Goal: Complete application form

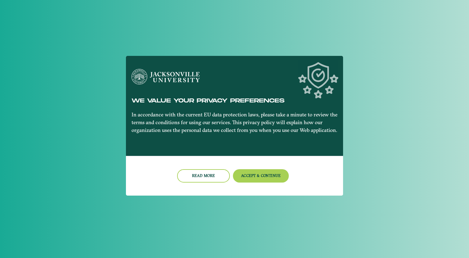
click at [159, 65] on nb-card-body "We value your privacy preferences In accordance with the current EU data protec…" at bounding box center [234, 106] width 217 height 100
click at [260, 177] on button "Accept & Continue" at bounding box center [261, 175] width 56 height 13
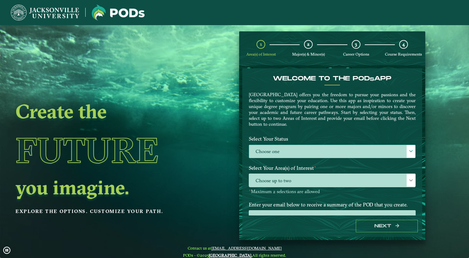
click at [273, 149] on label "Choose one" at bounding box center [332, 151] width 166 height 13
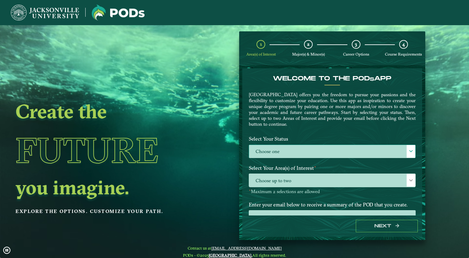
scroll to position [4, 29]
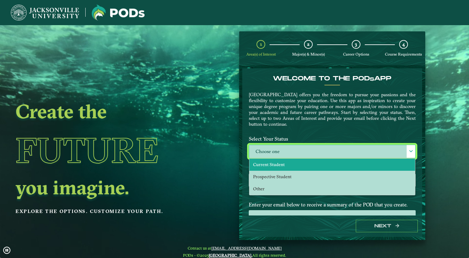
click at [273, 165] on span "Current Student" at bounding box center [269, 164] width 32 height 6
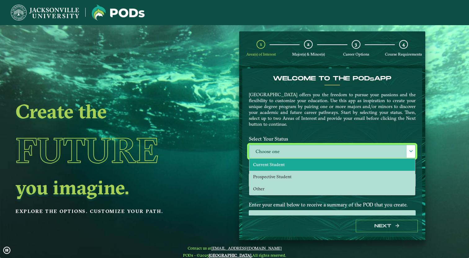
select select "[object Object]"
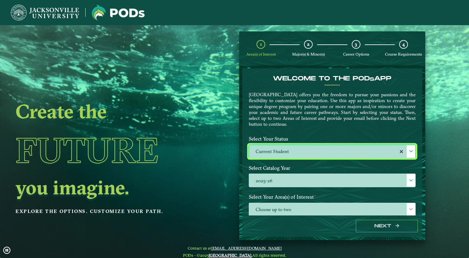
scroll to position [25, 0]
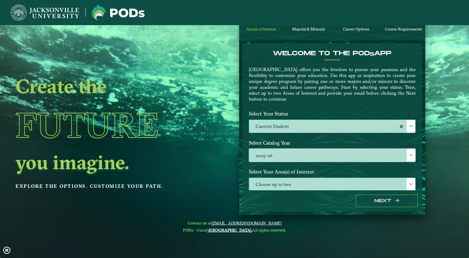
click at [273, 185] on span "Choose up to two" at bounding box center [332, 184] width 166 height 13
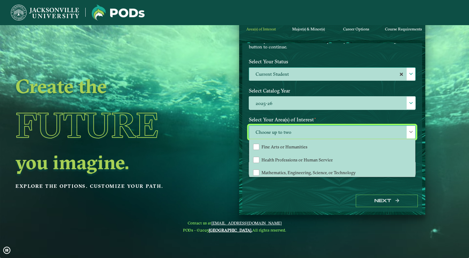
scroll to position [42, 0]
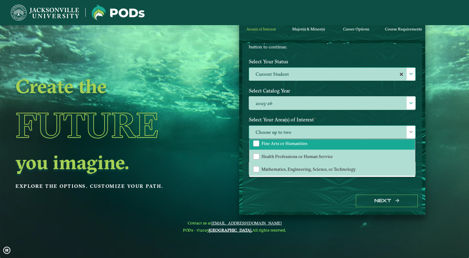
click at [354, 147] on li "Fine Arts or Humanities" at bounding box center [331, 143] width 165 height 13
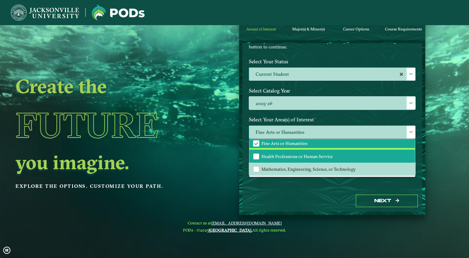
click at [356, 155] on li "Health Professions or Human Service" at bounding box center [331, 155] width 165 height 13
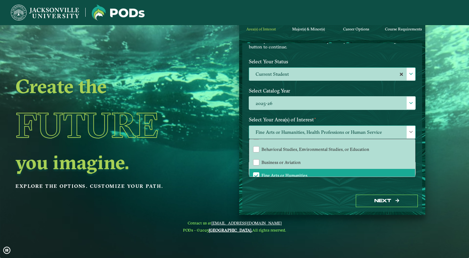
scroll to position [0, 0]
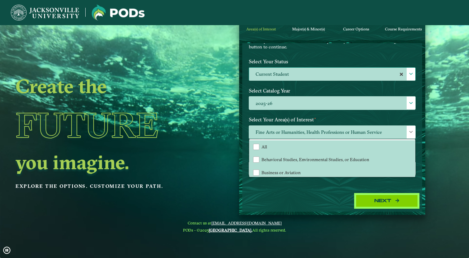
click at [379, 201] on button "Next" at bounding box center [386, 200] width 62 height 13
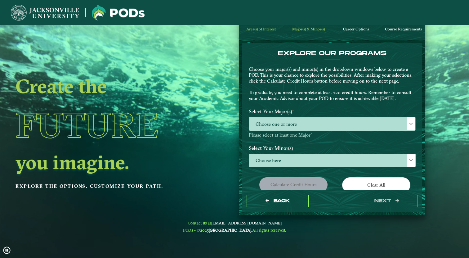
click at [313, 122] on span "Choose one or more" at bounding box center [332, 123] width 166 height 13
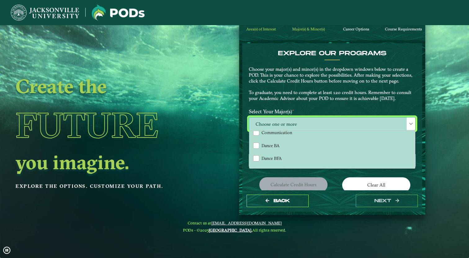
scroll to position [60, 0]
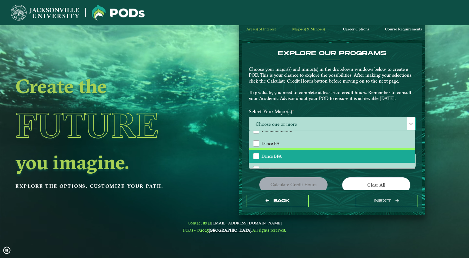
click at [304, 156] on li "Dance BFA" at bounding box center [331, 155] width 165 height 13
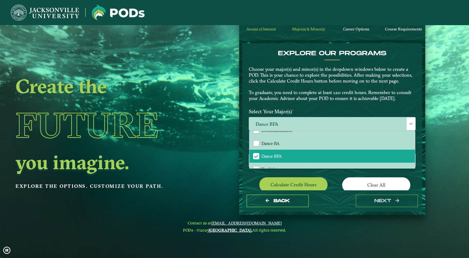
click at [336, 191] on div "Back next" at bounding box center [332, 200] width 180 height 21
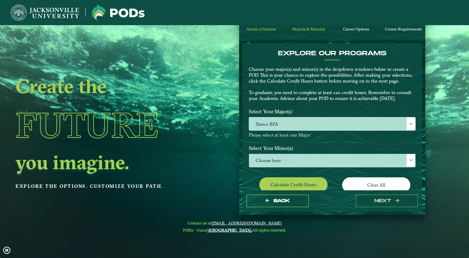
click at [317, 160] on span "Choose here" at bounding box center [332, 160] width 166 height 13
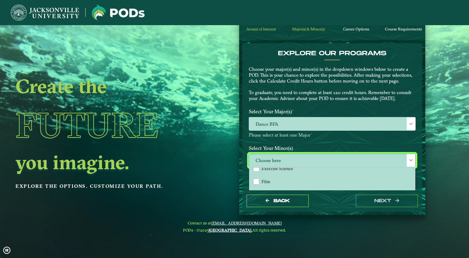
scroll to position [291, 0]
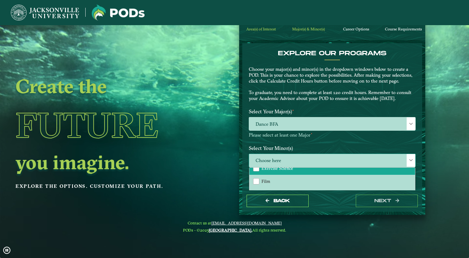
click at [305, 170] on li "Exercise Science" at bounding box center [331, 167] width 165 height 13
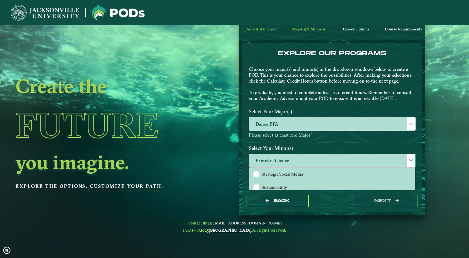
scroll to position [646, 0]
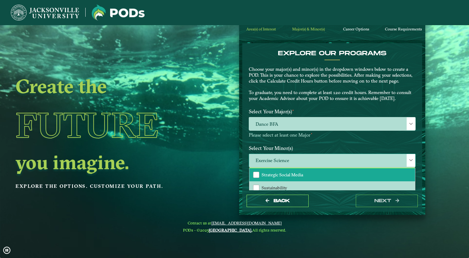
click at [305, 175] on li "Strategic Social Media" at bounding box center [331, 174] width 165 height 13
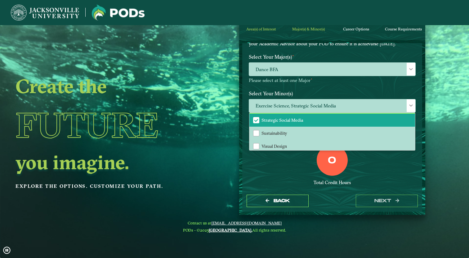
scroll to position [68, 0]
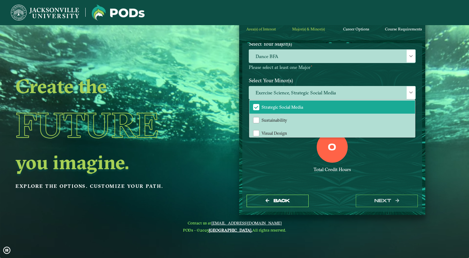
click at [333, 188] on div "EXPLORE OUR PROGRAMS Choose your major(s) and minor(s) in the dropdown windows …" at bounding box center [332, 116] width 180 height 147
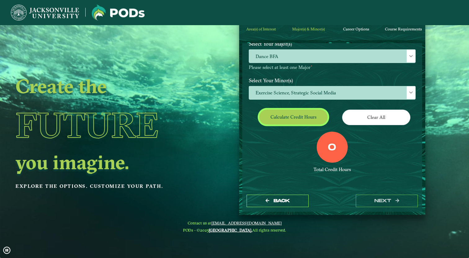
click at [304, 118] on button "Calculate credit hours" at bounding box center [293, 116] width 68 height 15
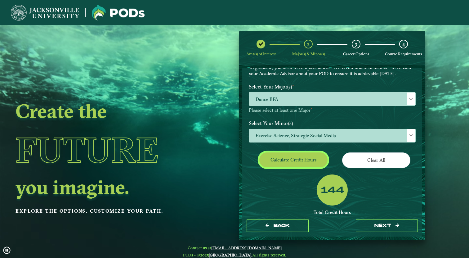
scroll to position [0, 0]
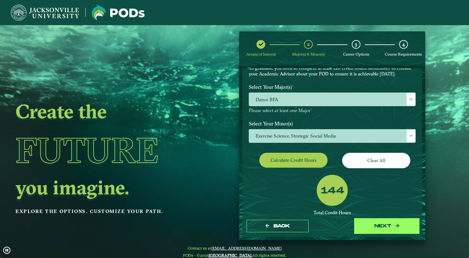
click at [380, 228] on button "next" at bounding box center [386, 225] width 62 height 13
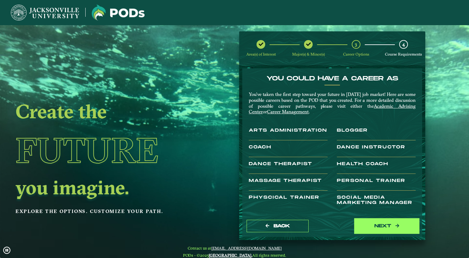
click at [383, 227] on button "next" at bounding box center [386, 225] width 62 height 13
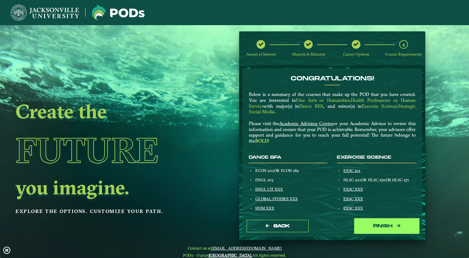
click at [369, 224] on button "Finish" at bounding box center [386, 225] width 62 height 13
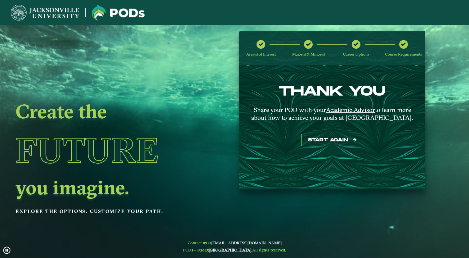
click at [262, 50] on div "Area(s) of Interest" at bounding box center [260, 48] width 9 height 17
